Goal: Task Accomplishment & Management: Manage account settings

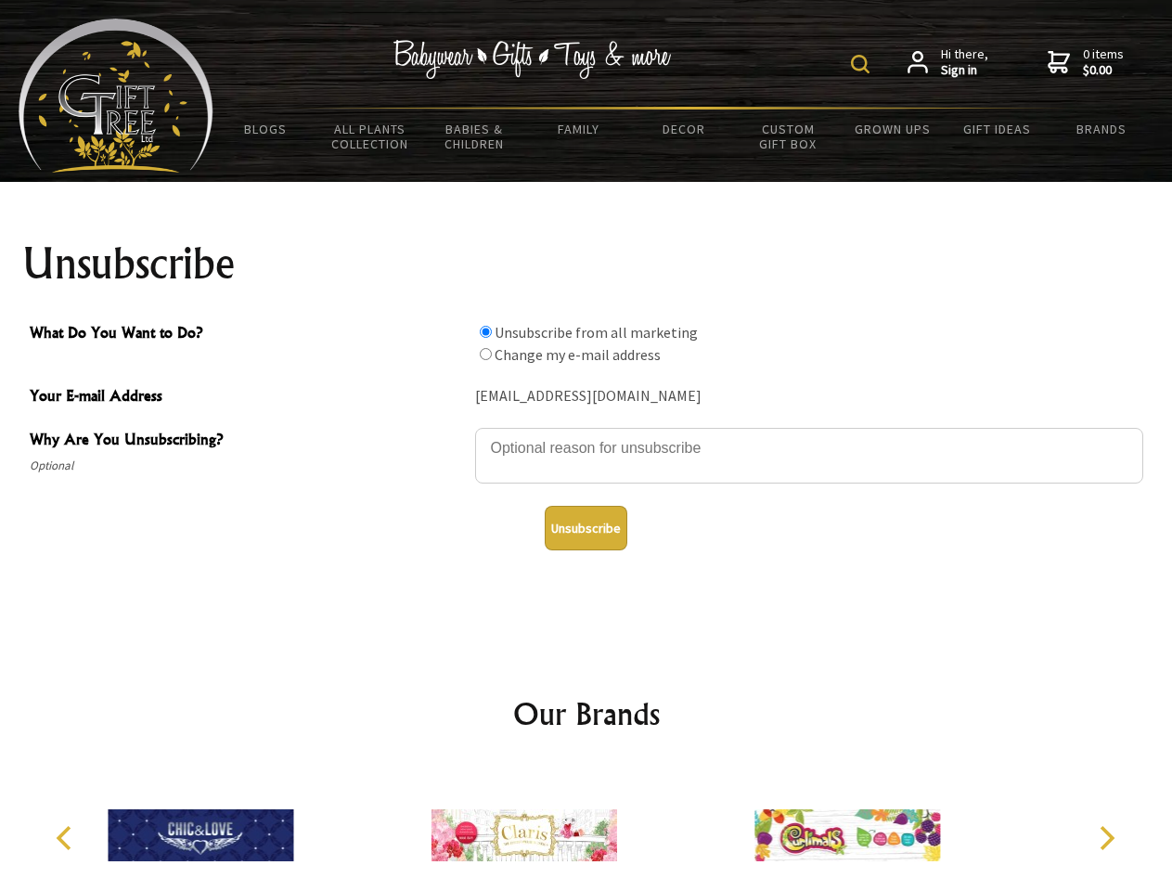
click at [863, 64] on img at bounding box center [860, 64] width 19 height 19
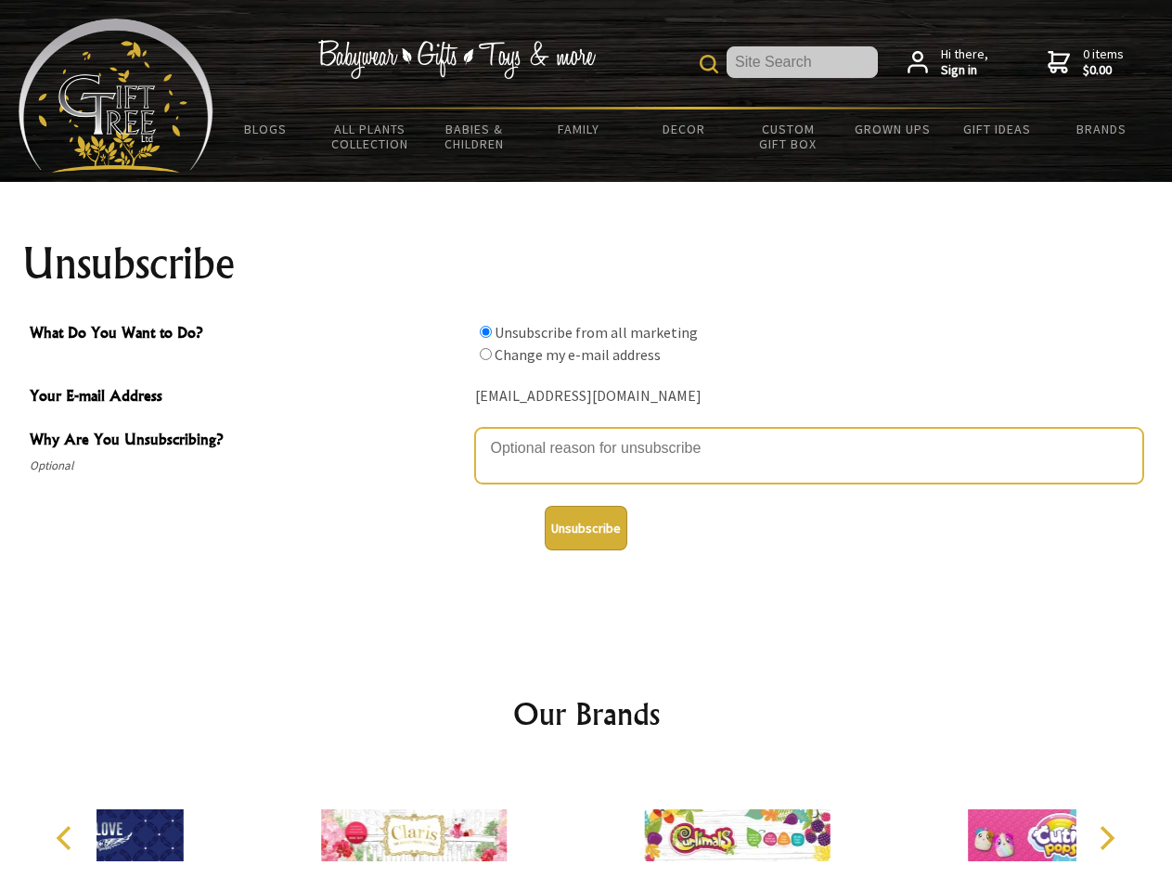
click at [587, 434] on textarea "Why Are You Unsubscribing?" at bounding box center [809, 456] width 668 height 56
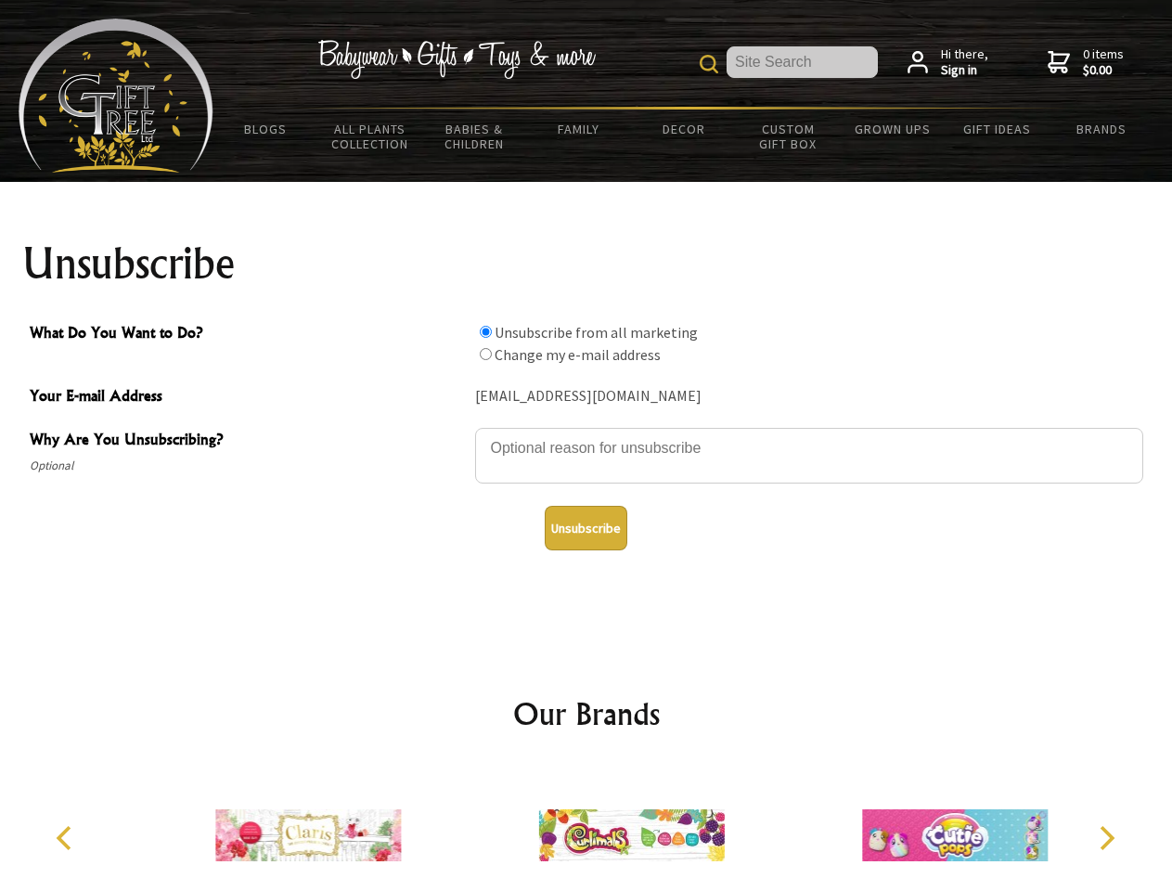
click at [485, 331] on input "What Do You Want to Do?" at bounding box center [486, 332] width 12 height 12
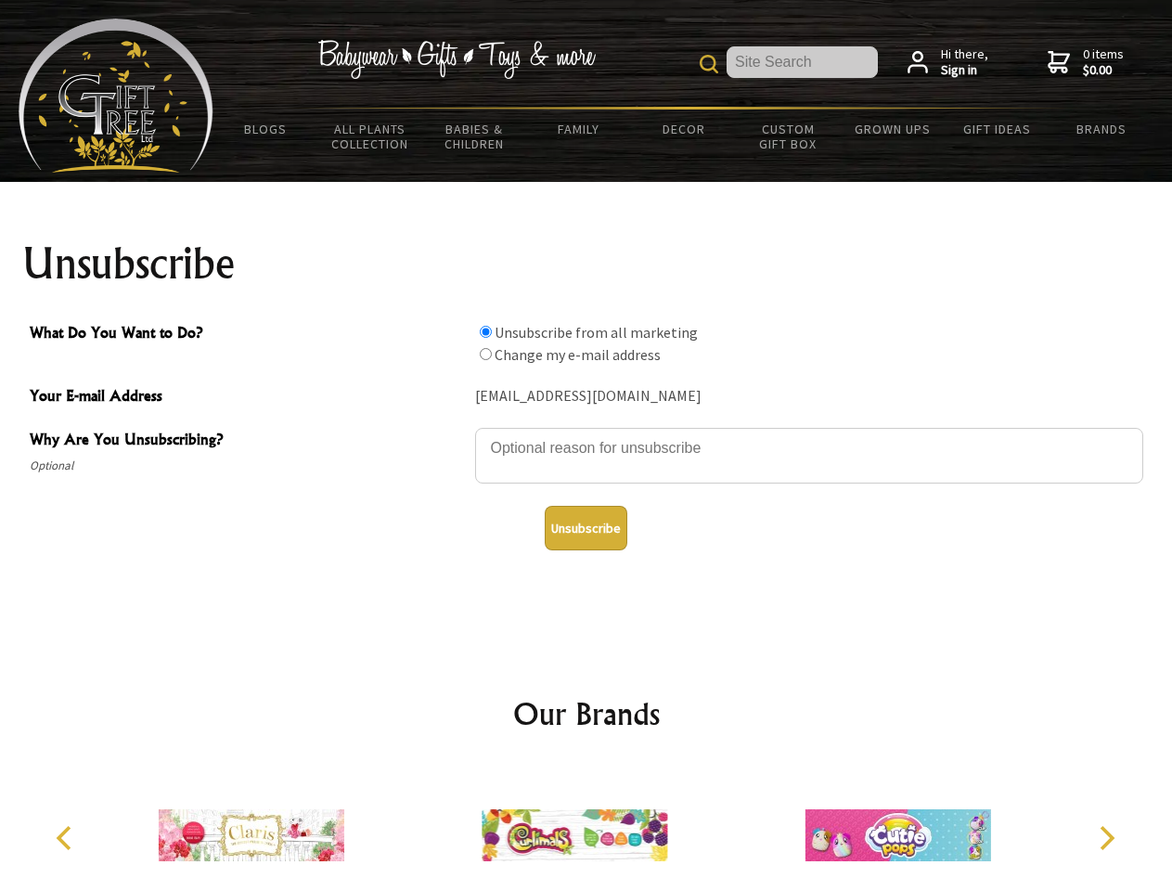
click at [485, 354] on input "What Do You Want to Do?" at bounding box center [486, 354] width 12 height 12
radio input "true"
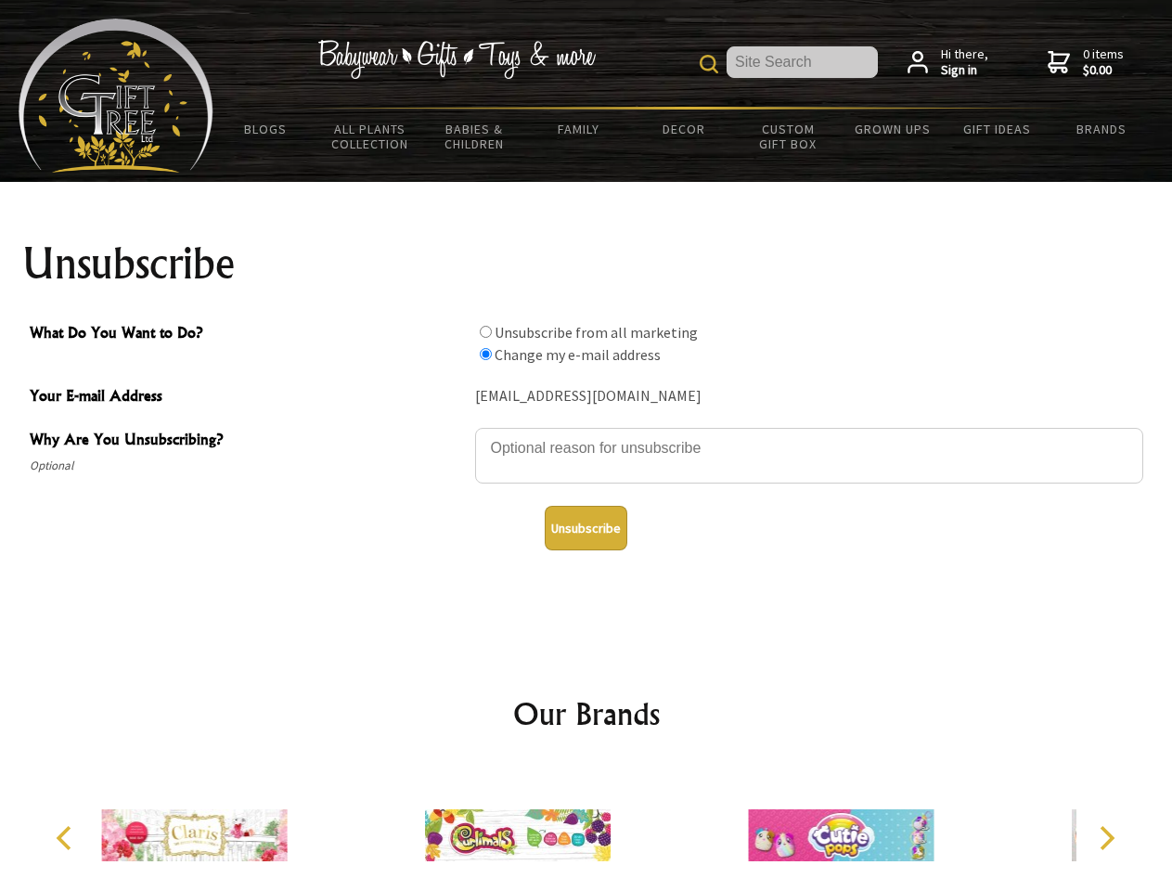
click at [586, 528] on button "Unsubscribe" at bounding box center [586, 528] width 83 height 45
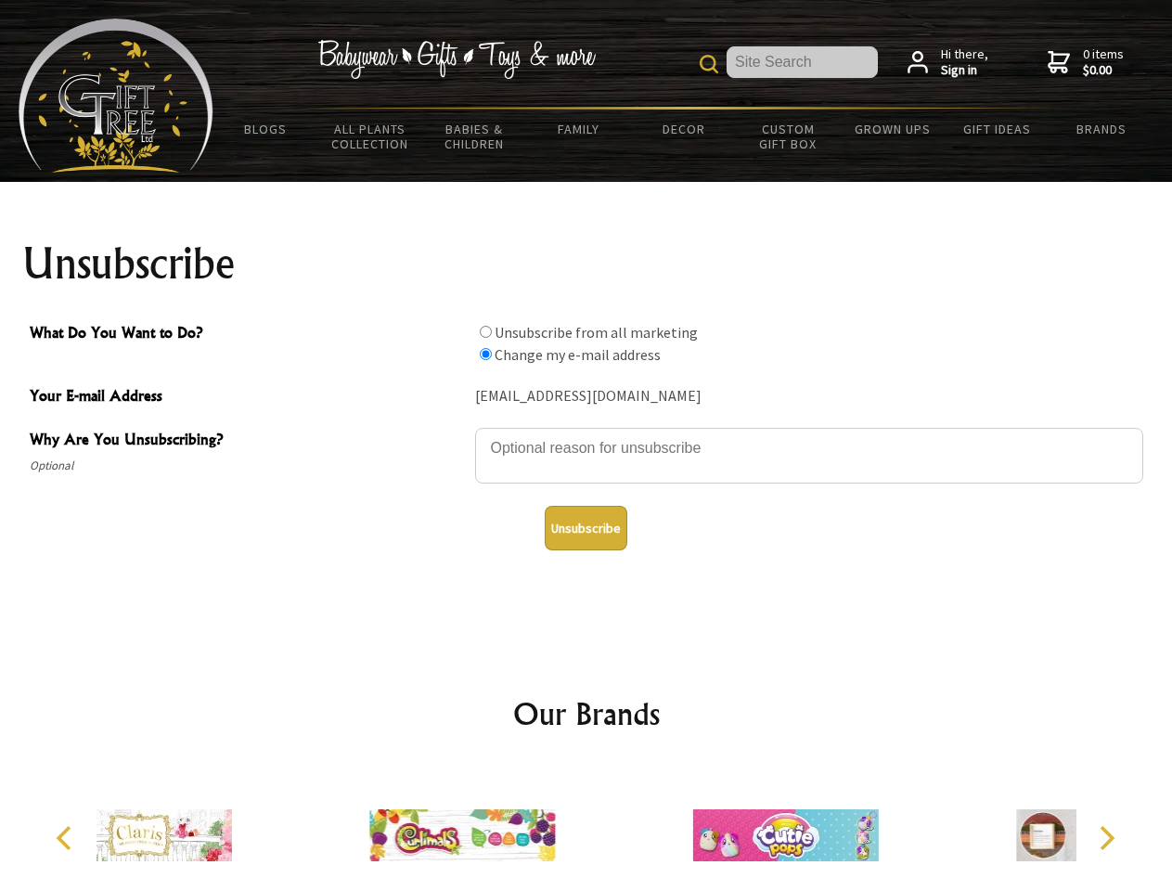
click at [624, 828] on div at bounding box center [785, 838] width 323 height 145
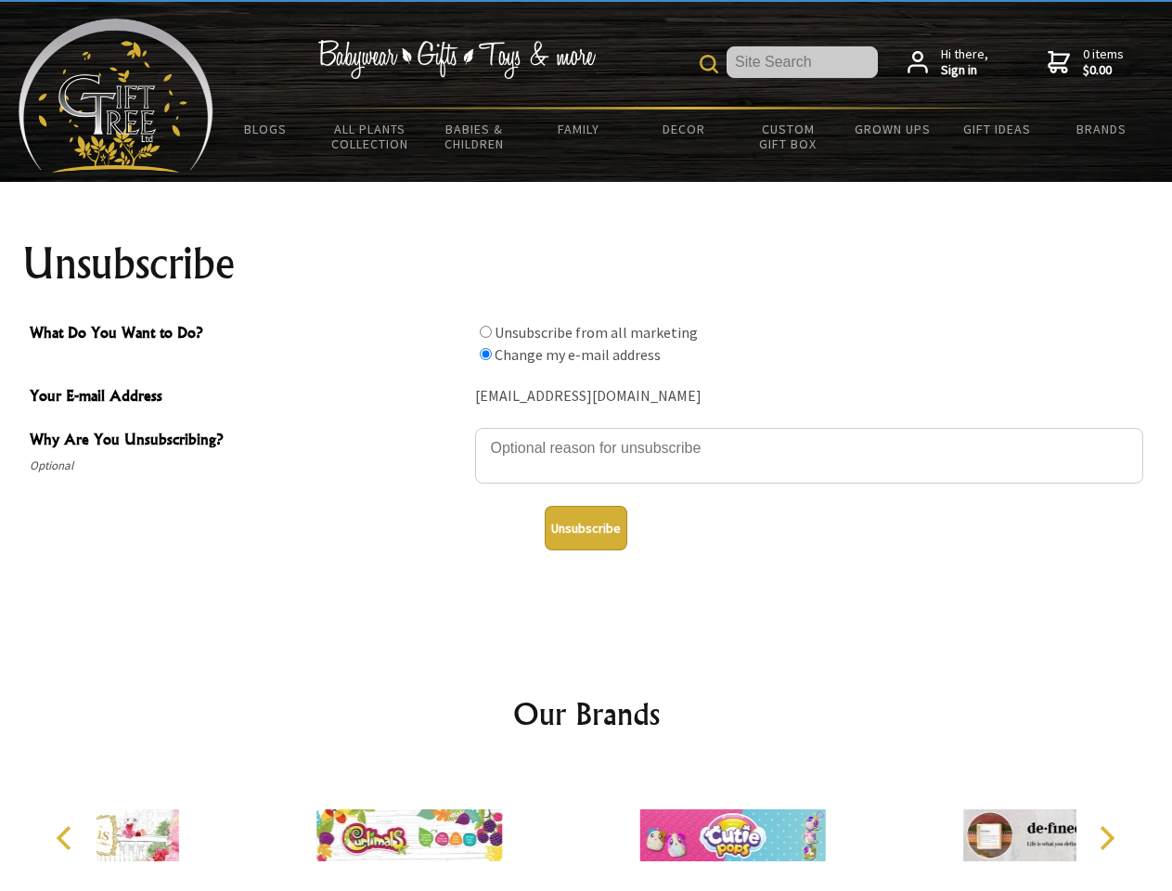
click at [67, 838] on icon "Previous" at bounding box center [66, 838] width 24 height 24
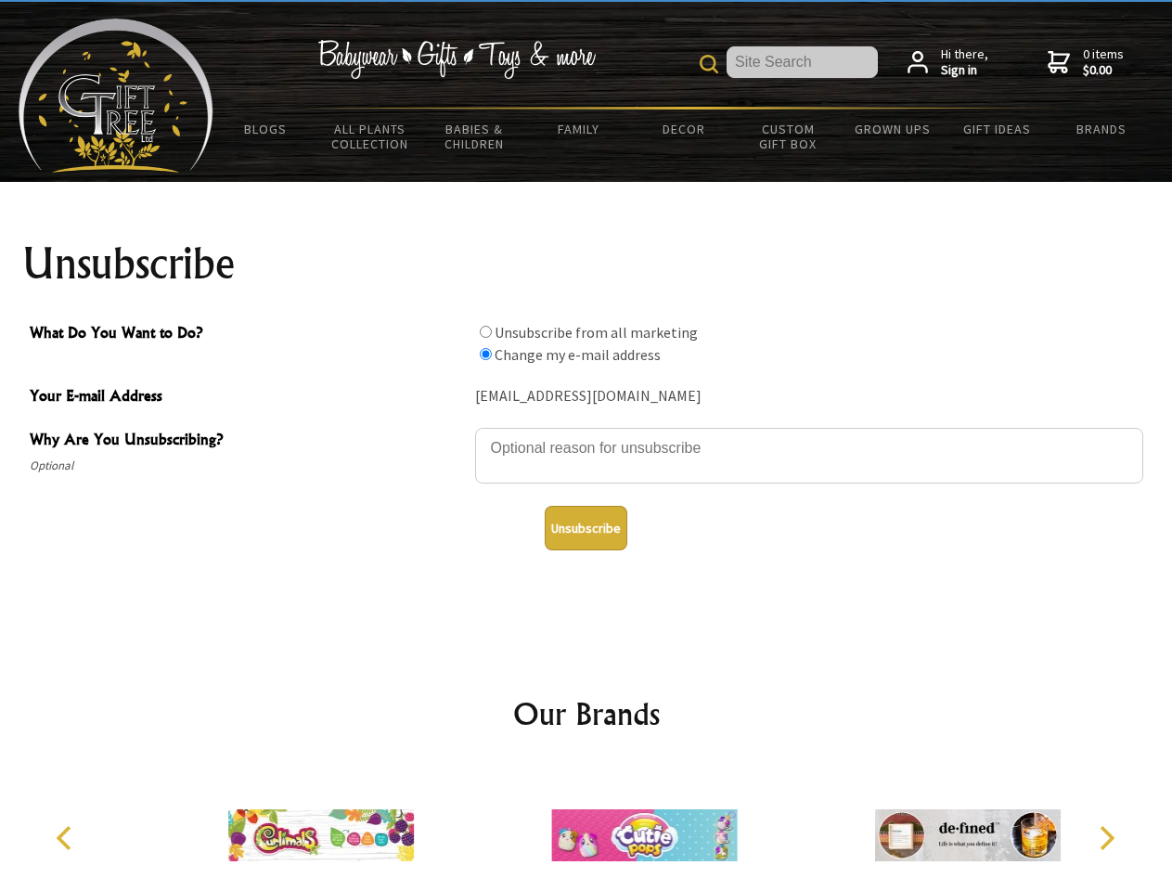
click at [1107, 838] on icon "Next" at bounding box center [1106, 838] width 24 height 24
